Goal: Task Accomplishment & Management: Complete application form

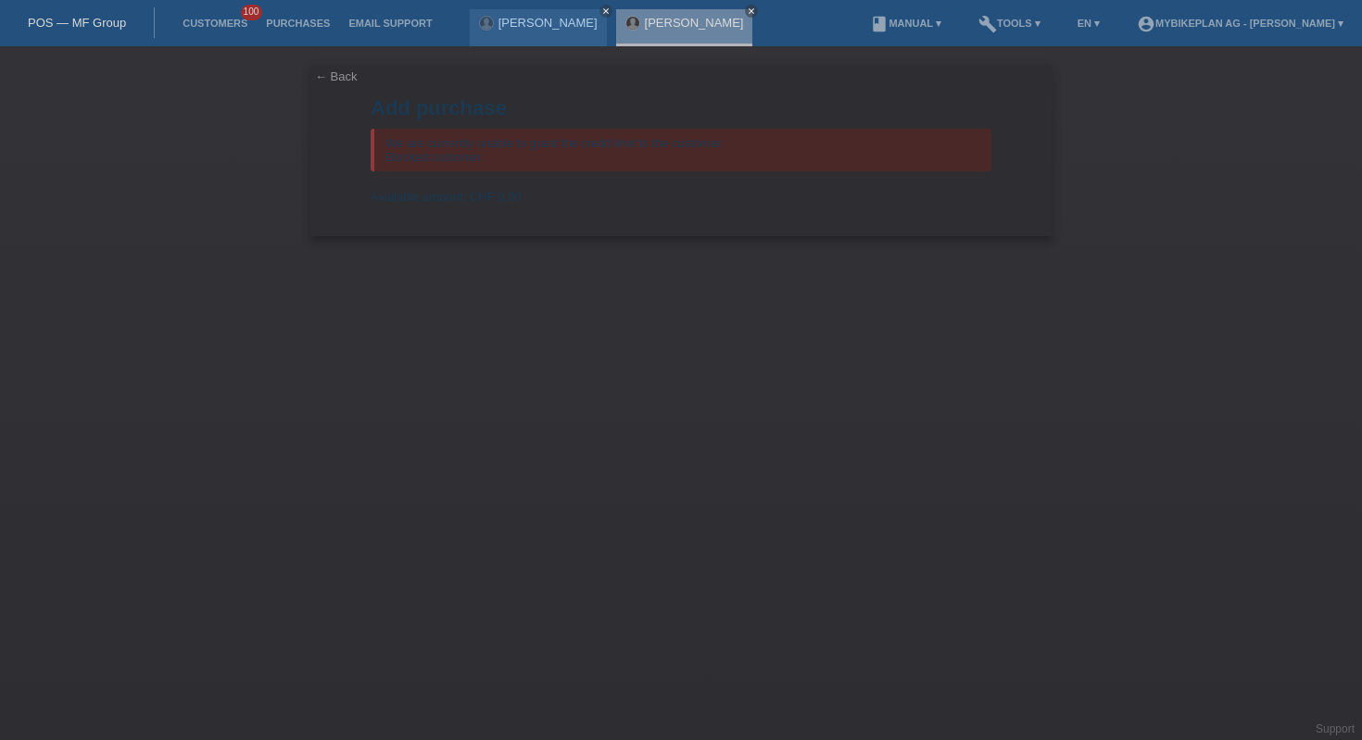
click at [66, 14] on div "POS — MF Group" at bounding box center [77, 22] width 155 height 31
click at [79, 29] on link "POS — MF Group" at bounding box center [77, 23] width 98 height 14
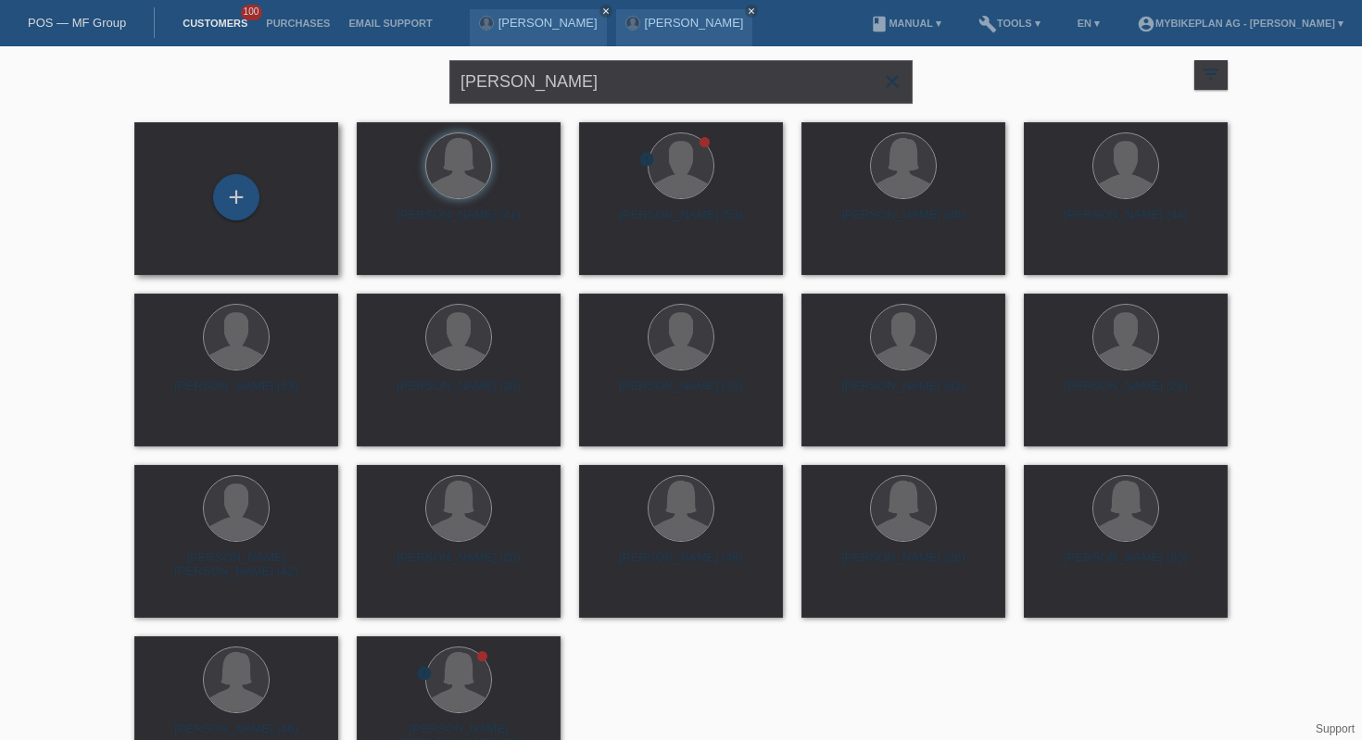
click at [215, 208] on div "+" at bounding box center [236, 198] width 174 height 49
click at [245, 206] on div "+" at bounding box center [236, 197] width 46 height 46
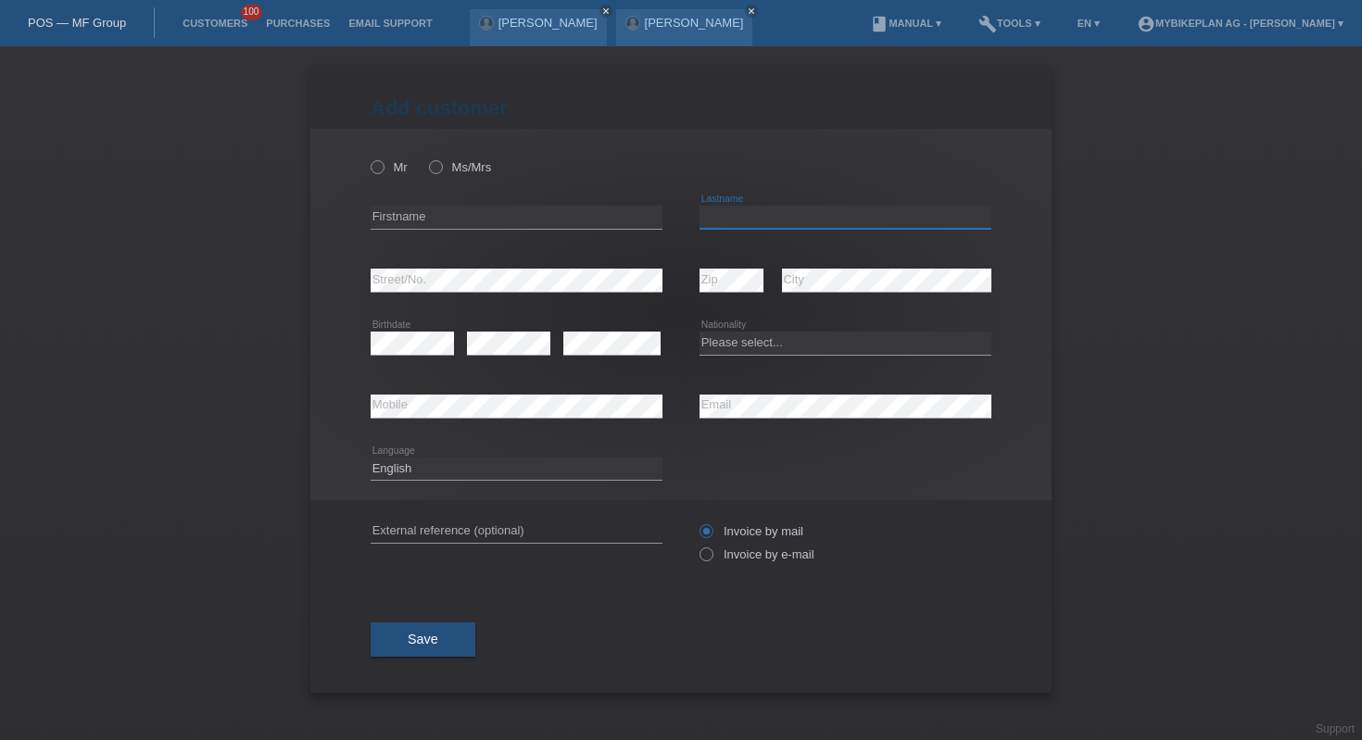
click at [710, 218] on input "text" at bounding box center [845, 217] width 292 height 23
paste input "Naveca Momteiro"
type input "Naveca Momteiro"
click at [547, 212] on input "text" at bounding box center [517, 217] width 292 height 23
paste input "Rafael"
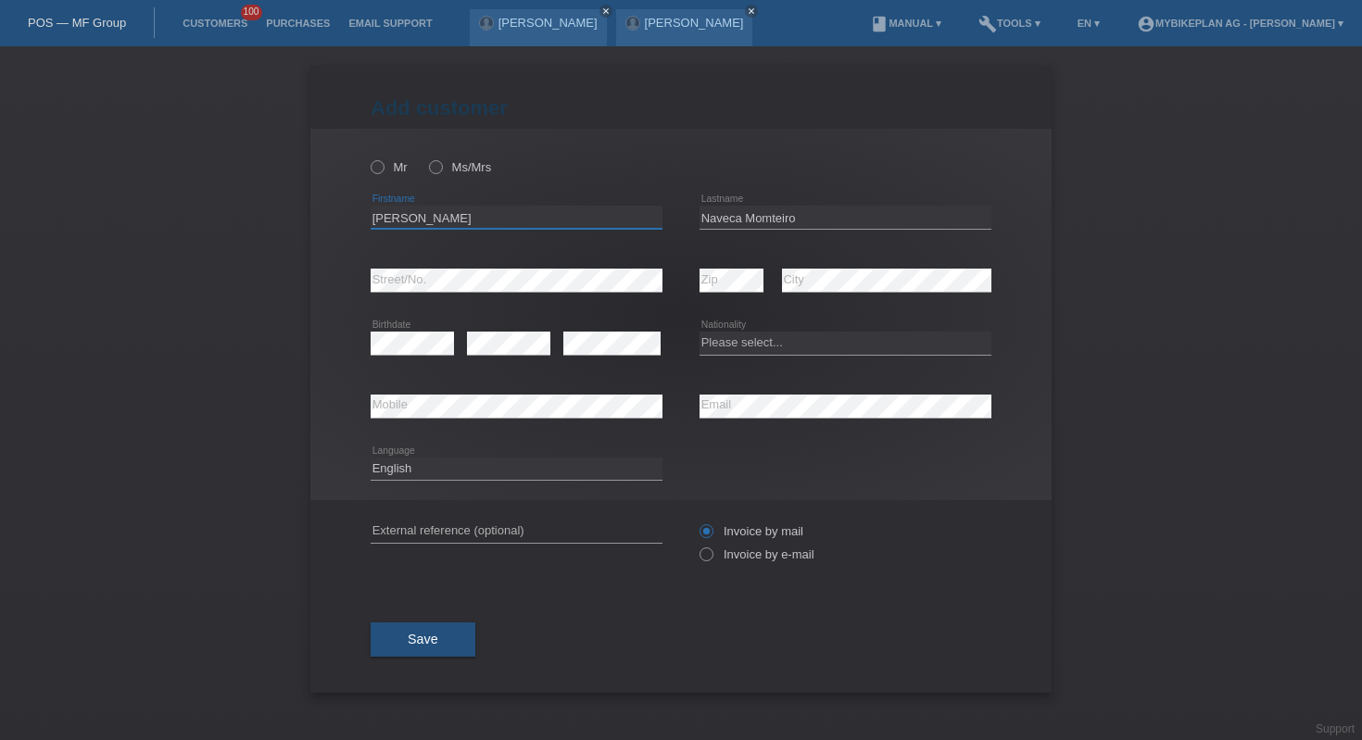
type input "Rafael"
click at [719, 338] on select "Please select... Switzerland Austria Germany Liechtenstein ------------ Afghani…" at bounding box center [845, 343] width 292 height 22
select select "BR"
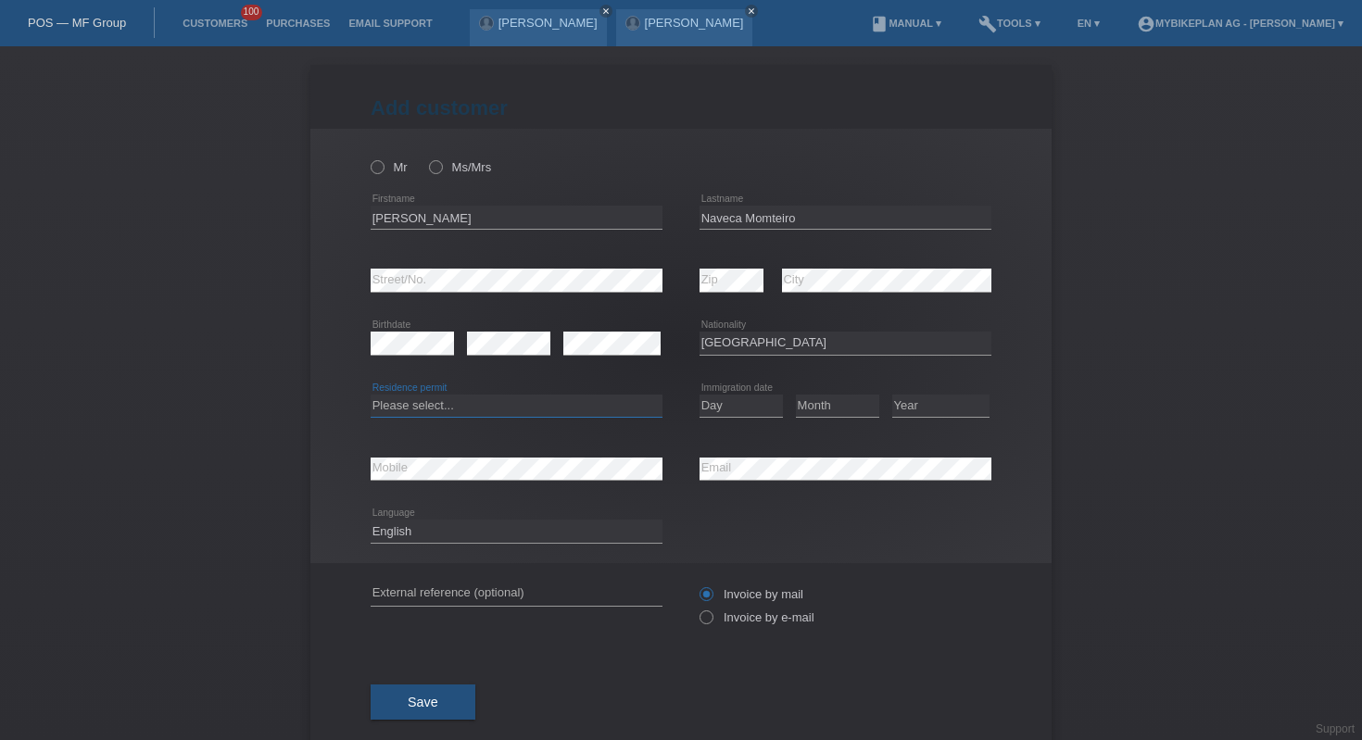
click at [475, 397] on select "Please select... C B B - Refugee status Other" at bounding box center [517, 406] width 292 height 22
select select "B"
click at [760, 406] on select "Day 01 02 03 04 05 06 07 08 09 10 11" at bounding box center [740, 406] width 83 height 22
select select "01"
click at [820, 405] on select "Month 01 02 03 04 05 06 07 08 09 10 11" at bounding box center [837, 406] width 83 height 22
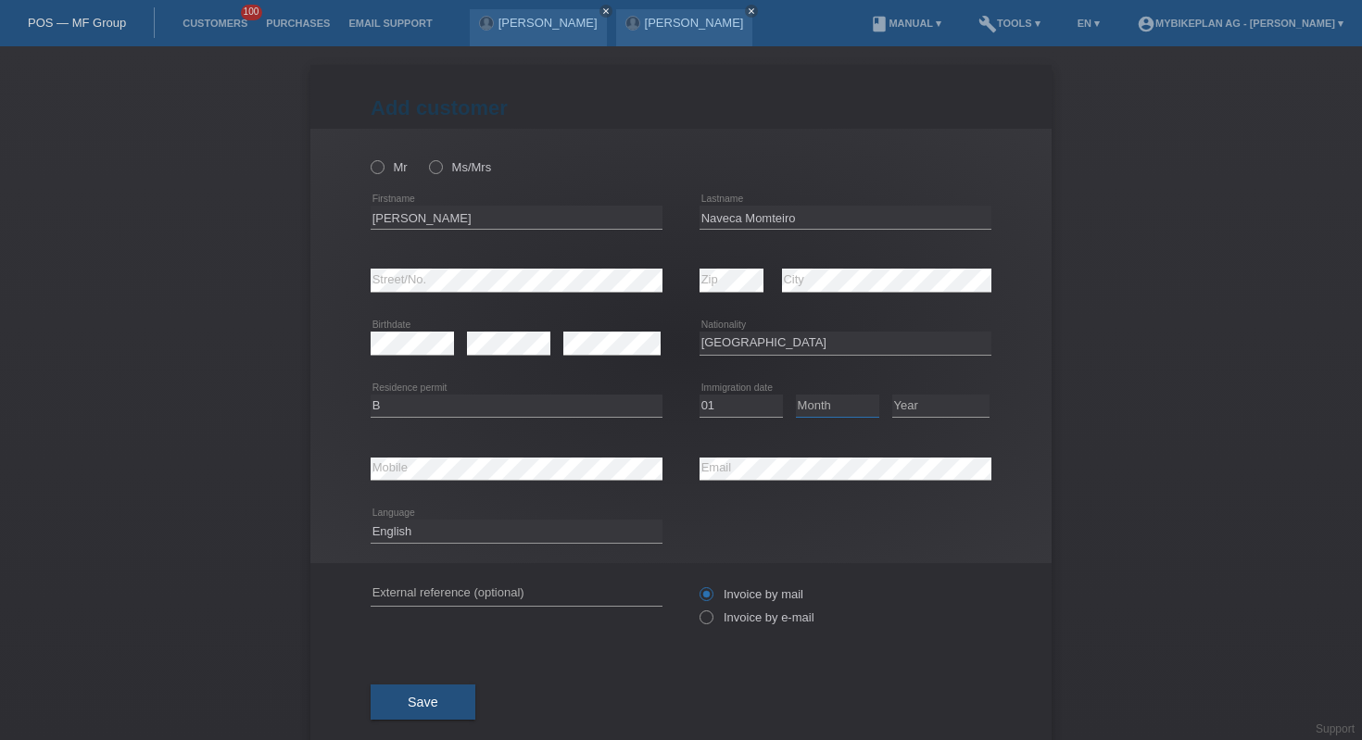
select select "01"
click at [916, 402] on select "Year 2025 2024 2023 2022 2021 2020 2019 2018 2017 2016 2015 2014 2013 2012 2011…" at bounding box center [940, 406] width 97 height 22
select select "2024"
click at [518, 529] on select "Deutsch Français Italiano English" at bounding box center [517, 531] width 292 height 22
select select "fr"
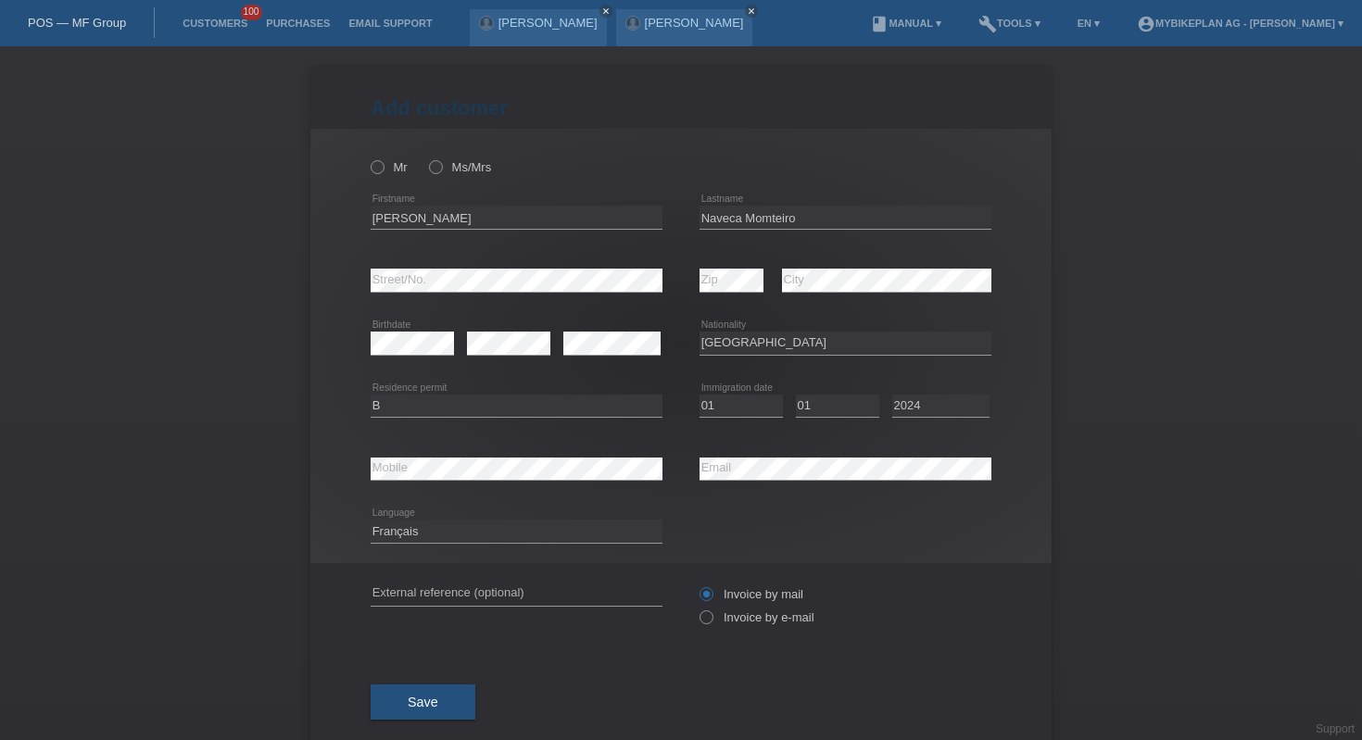
click at [441, 608] on div "error External reference (optional)" at bounding box center [517, 594] width 292 height 63
click at [441, 587] on input "text" at bounding box center [517, 594] width 292 height 23
paste input "42855747766"
type input "42855747766"
click at [717, 618] on label "Invoice by e-mail" at bounding box center [756, 617] width 115 height 14
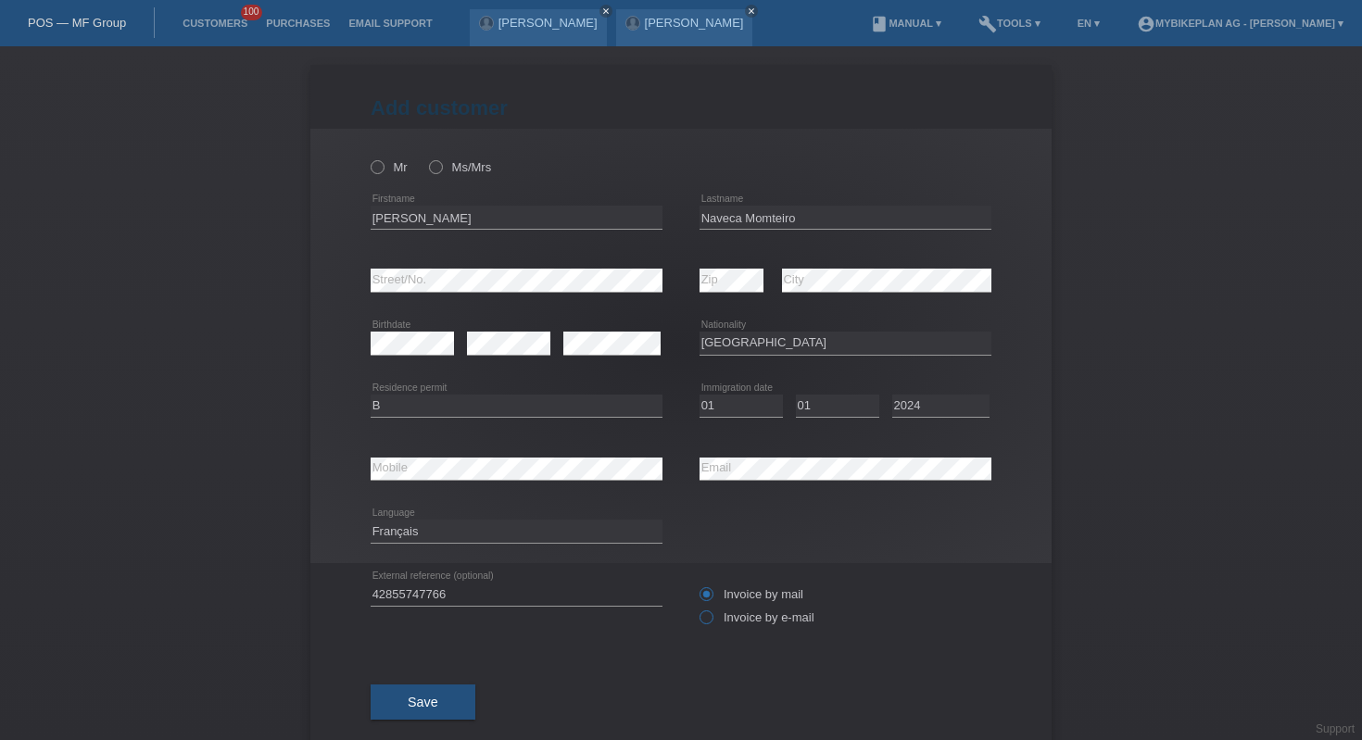
click at [711, 618] on input "Invoice by e-mail" at bounding box center [705, 621] width 12 height 23
radio input "true"
click at [389, 167] on label "Mr" at bounding box center [389, 167] width 37 height 14
click at [383, 167] on input "Mr" at bounding box center [377, 166] width 12 height 12
radio input "true"
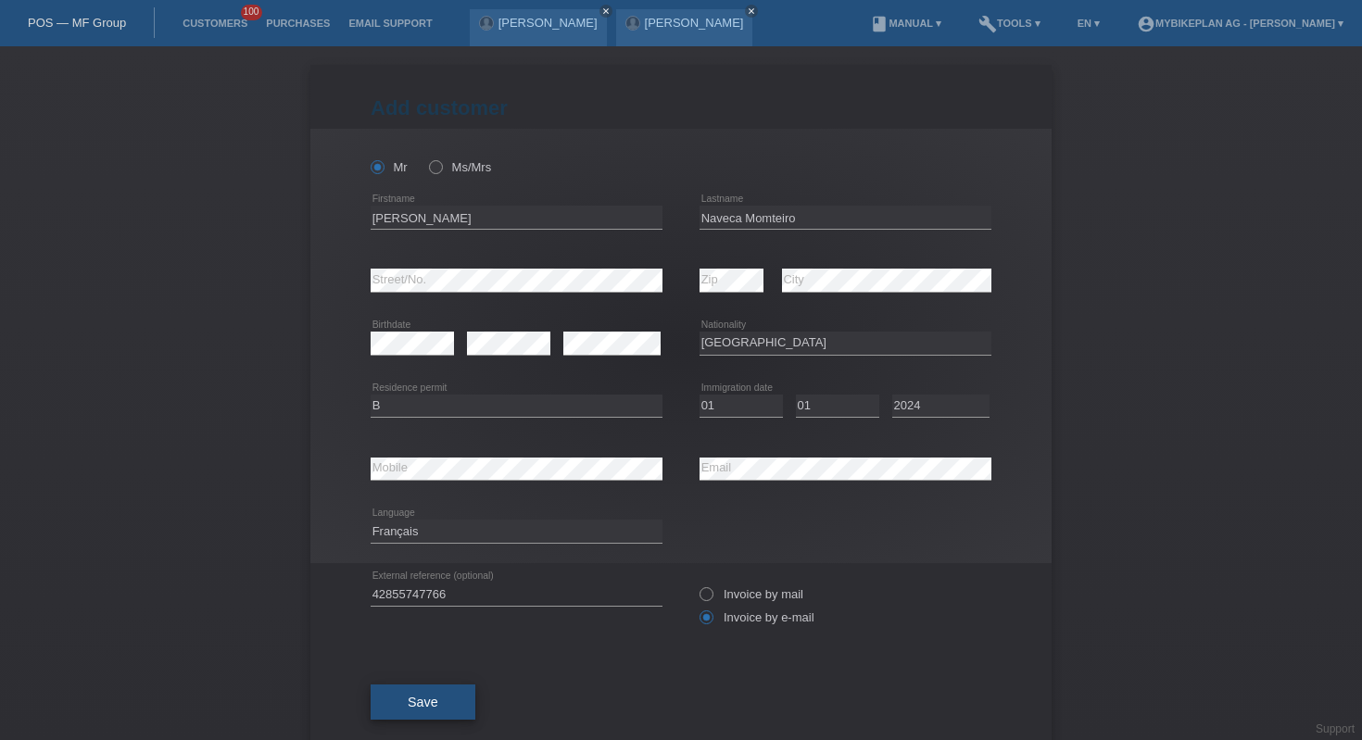
click at [416, 698] on span "Save" at bounding box center [423, 702] width 31 height 15
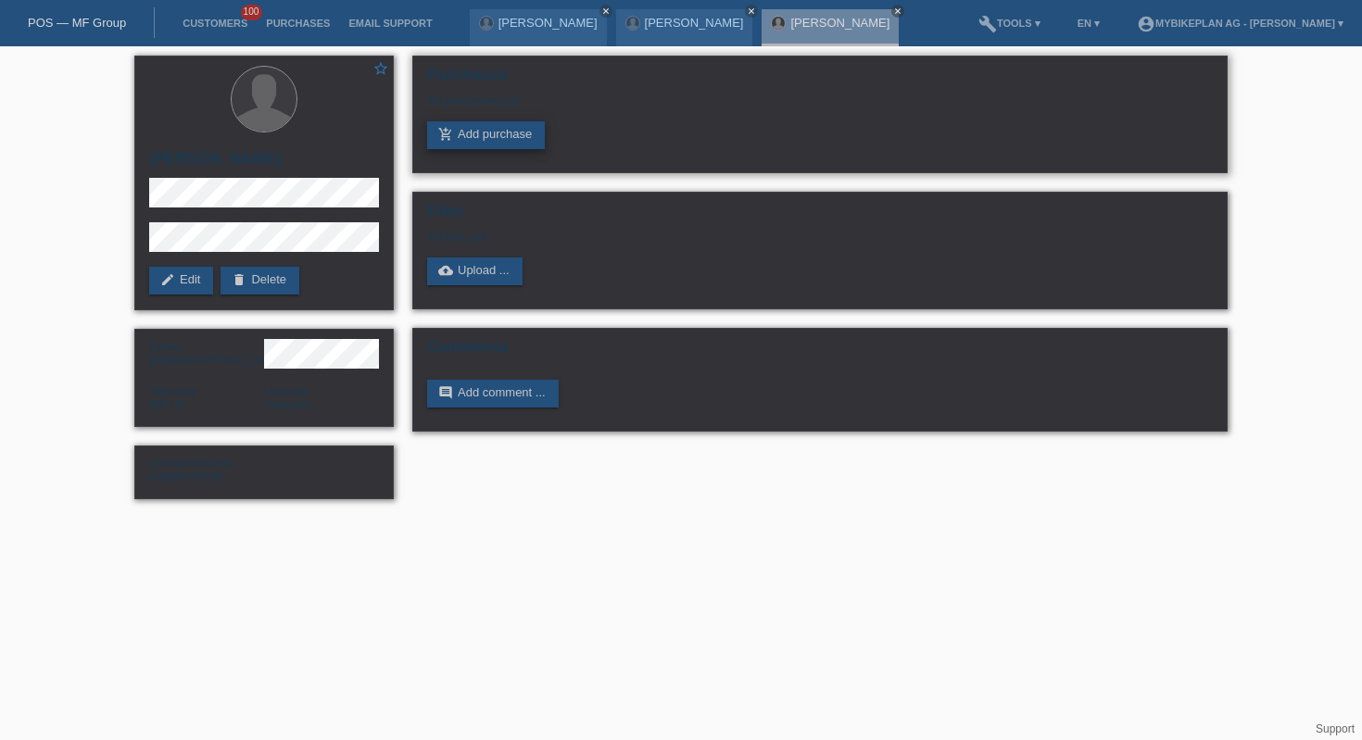
click at [470, 144] on link "add_shopping_cart Add purchase" at bounding box center [486, 135] width 118 height 28
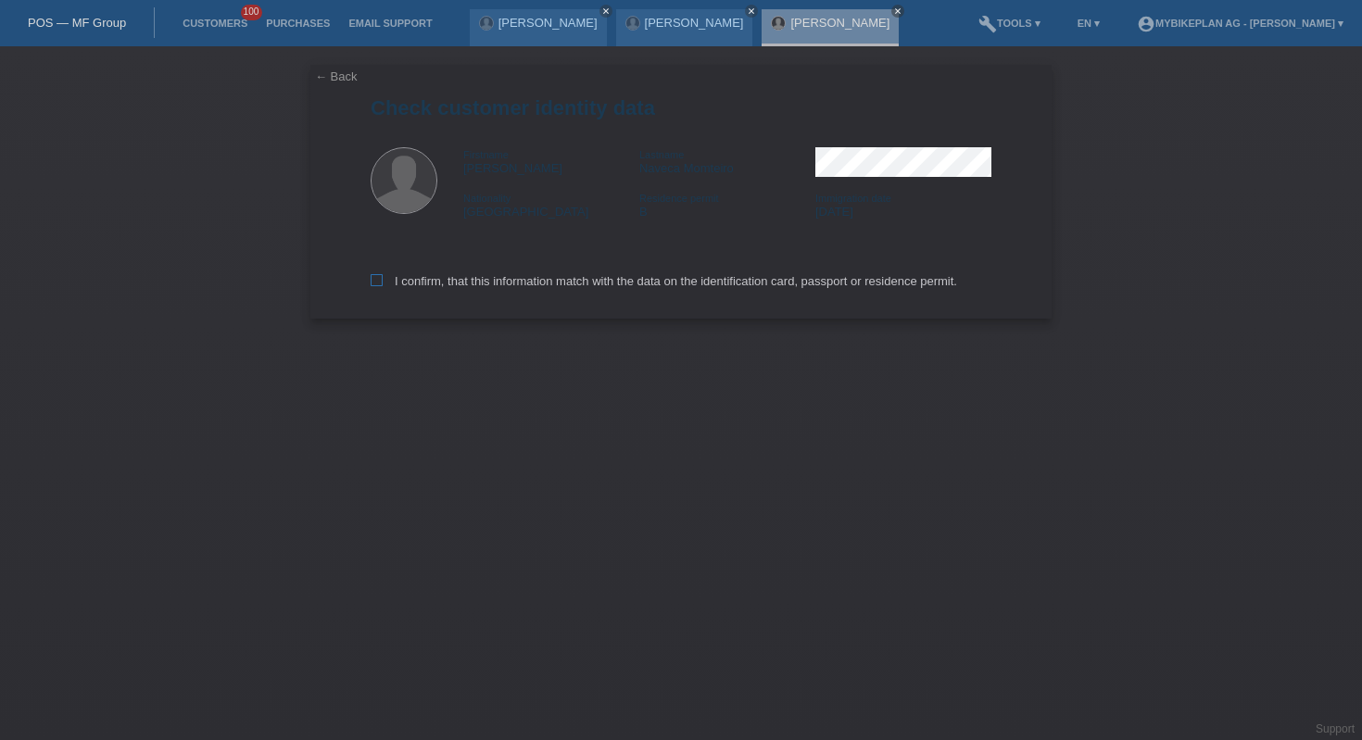
click at [561, 280] on label "I confirm, that this information match with the data on the identification card…" at bounding box center [664, 281] width 586 height 14
click at [383, 280] on input "I confirm, that this information match with the data on the identification card…" at bounding box center [377, 280] width 12 height 12
checkbox input "true"
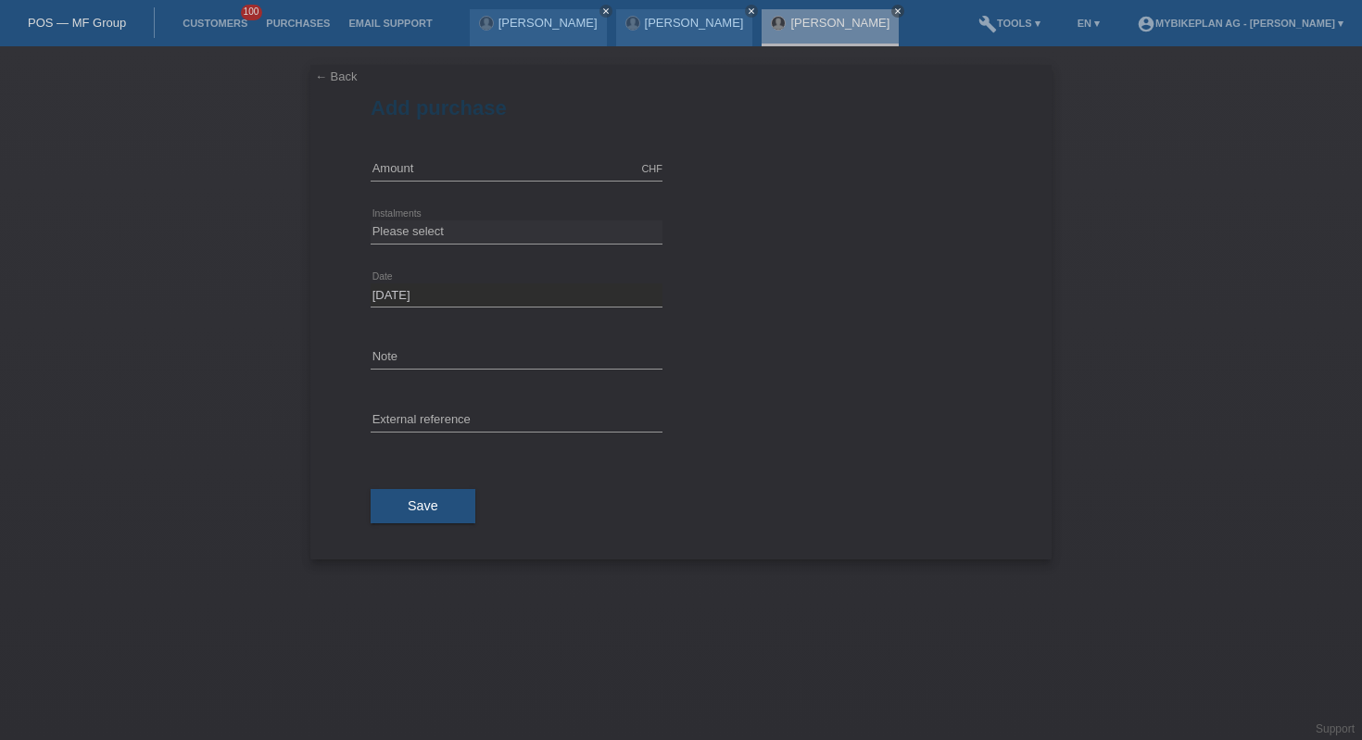
click at [450, 181] on icon at bounding box center [517, 181] width 292 height 1
click at [444, 167] on input "text" at bounding box center [517, 168] width 292 height 23
type input "1500.00"
click at [506, 229] on select "Please select 6 instalments 12 instalments 18 instalments 24 instalments 36 ins…" at bounding box center [517, 231] width 292 height 22
select select "486"
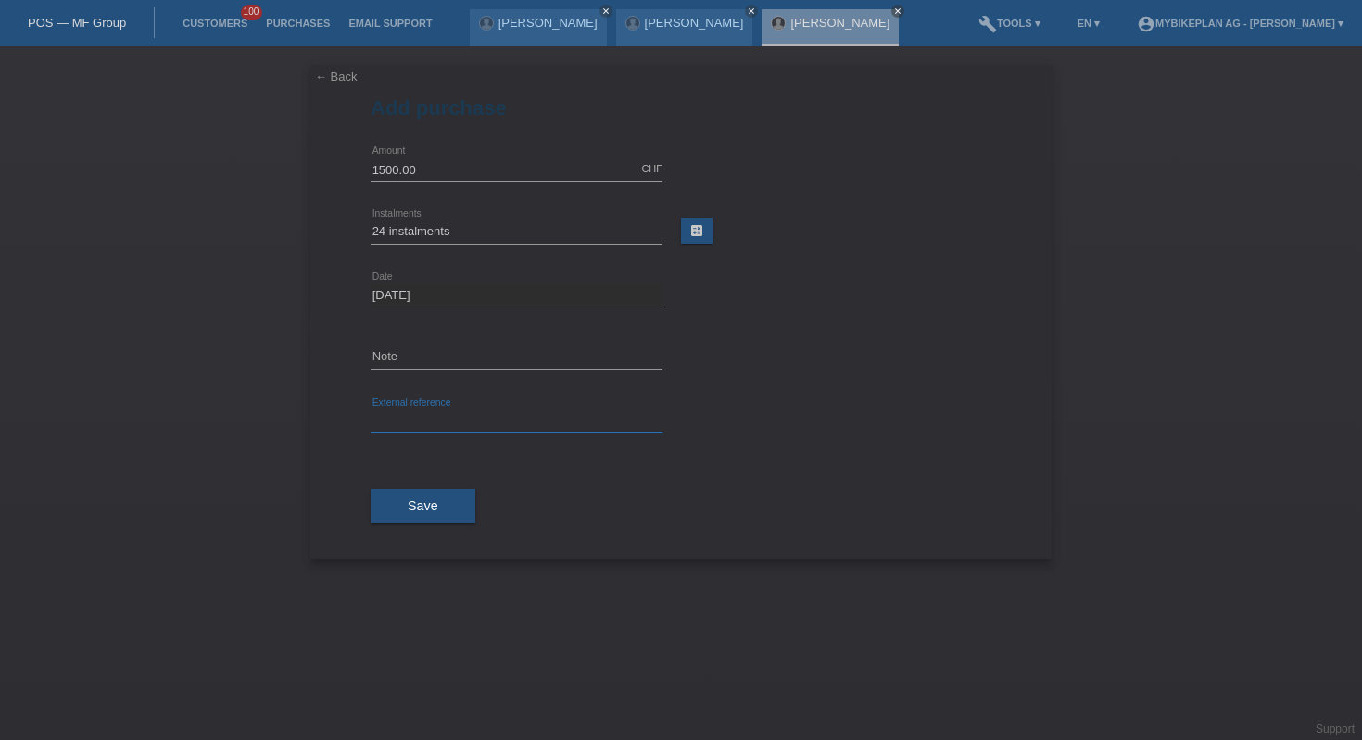
click at [459, 410] on input "text" at bounding box center [517, 420] width 292 height 23
paste input "42855747766"
type input "42855747766"
click at [434, 507] on span "Save" at bounding box center [423, 505] width 31 height 15
